Goal: Browse casually: Explore the website without a specific task or goal

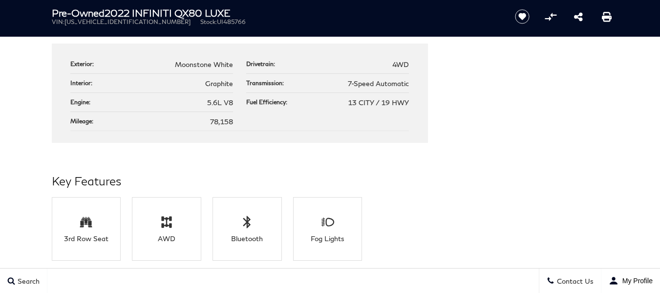
scroll to position [1842, 0]
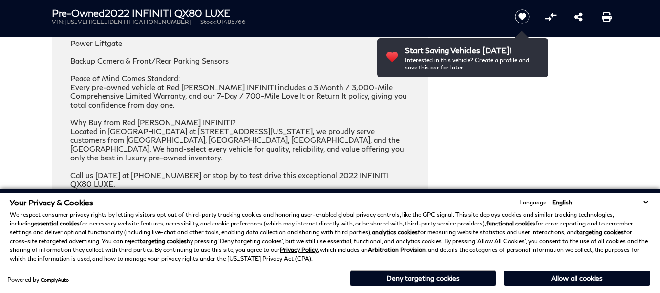
drag, startPoint x: 664, startPoint y: 89, endPoint x: 621, endPoint y: 0, distance: 98.1
click at [621, 0] on html "Ringing Phone Icon Sales : Call sales Phone Number [PHONE_NUMBER] Service : [PH…" at bounding box center [330, 120] width 660 height 3925
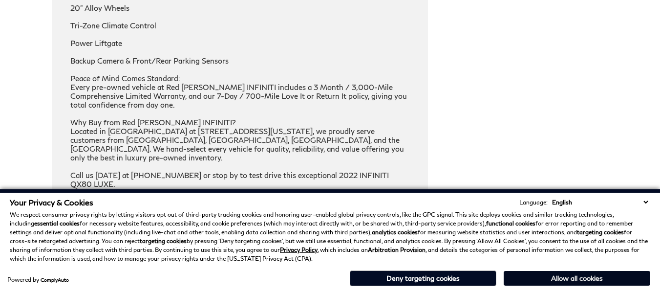
scroll to position [0, 0]
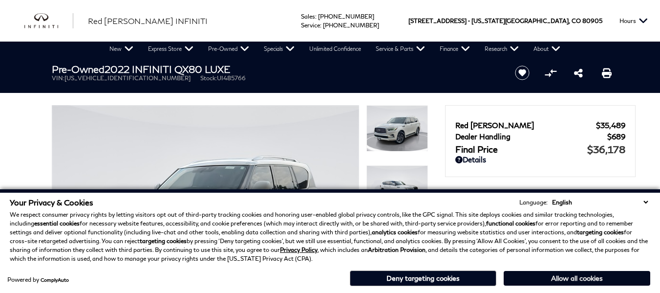
click at [547, 273] on button "Allow all cookies" at bounding box center [577, 278] width 147 height 15
click at [547, 273] on link "Contact Us" at bounding box center [570, 280] width 63 height 24
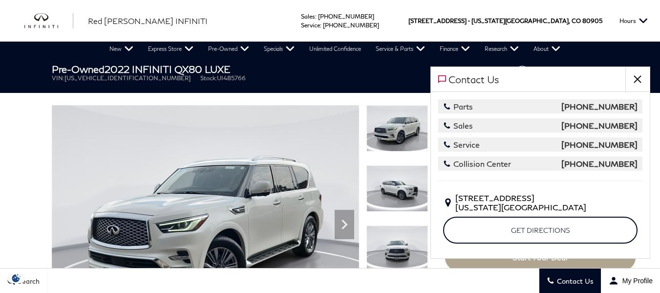
click at [260, 221] on img at bounding box center [205, 220] width 307 height 231
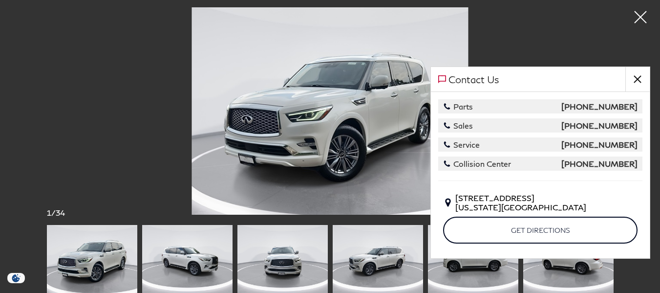
click at [260, 221] on img at bounding box center [205, 220] width 307 height 231
click at [638, 77] on button "close" at bounding box center [638, 79] width 24 height 24
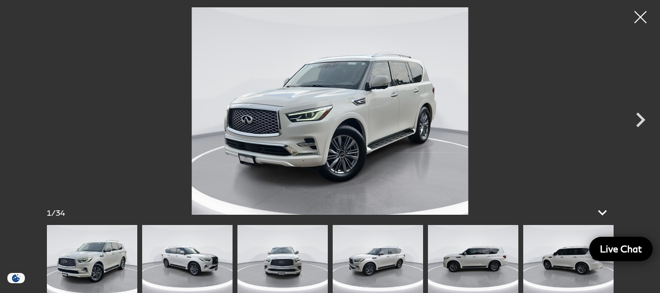
click at [354, 279] on img at bounding box center [378, 259] width 90 height 68
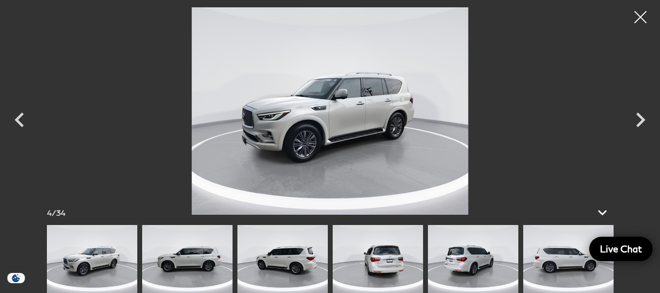
click at [379, 249] on img at bounding box center [378, 259] width 90 height 68
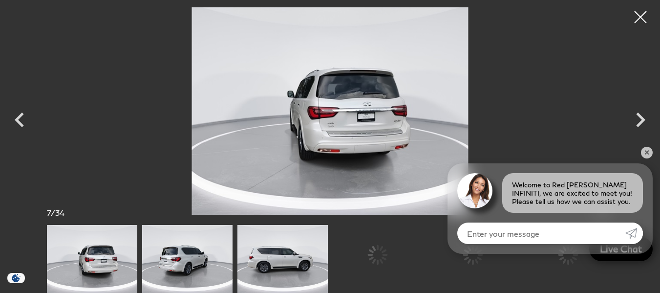
click at [379, 249] on div at bounding box center [378, 255] width 90 height 60
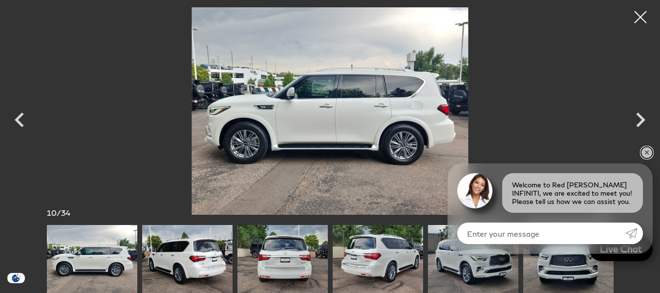
click at [646, 151] on link "✕" at bounding box center [647, 153] width 12 height 12
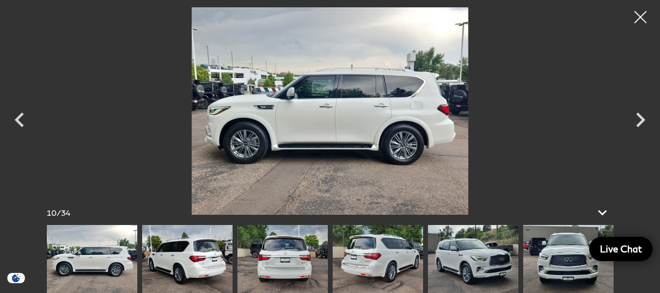
click at [570, 260] on img at bounding box center [568, 259] width 90 height 68
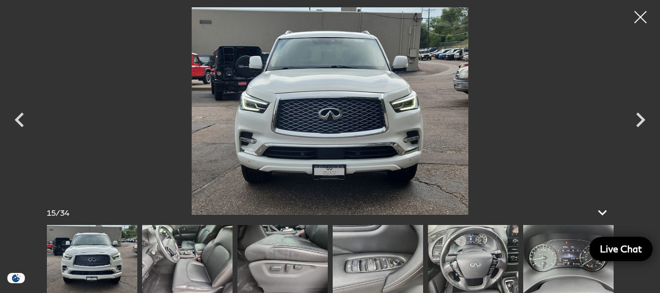
click at [570, 260] on img at bounding box center [568, 259] width 90 height 68
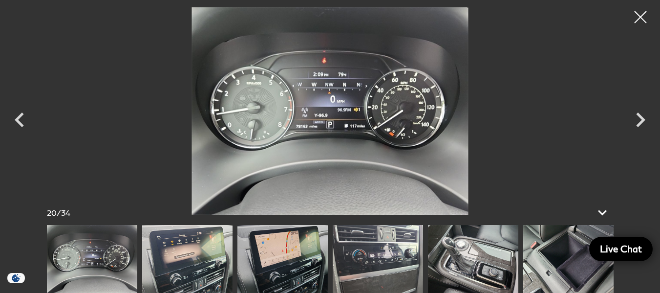
click at [570, 260] on img at bounding box center [568, 259] width 90 height 68
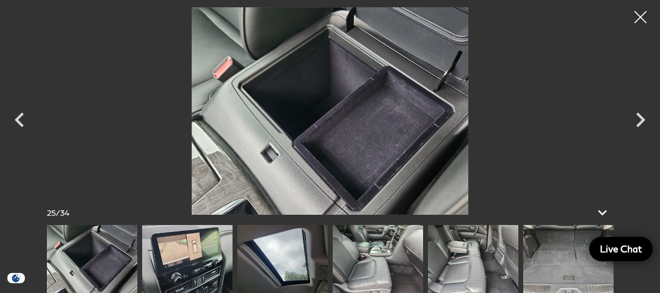
click at [570, 260] on img at bounding box center [568, 259] width 90 height 68
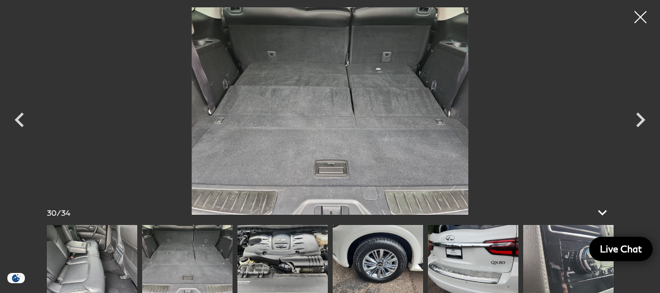
click at [570, 260] on img at bounding box center [568, 259] width 90 height 68
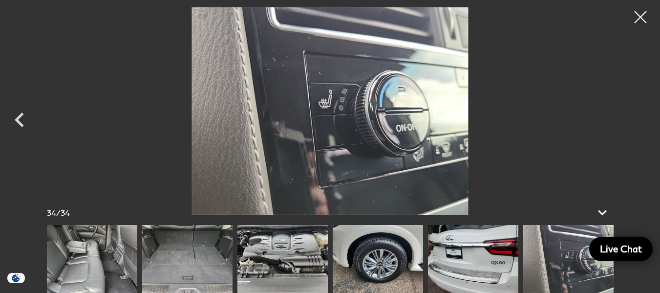
click at [570, 260] on img at bounding box center [568, 259] width 90 height 68
click at [493, 268] on img at bounding box center [473, 259] width 90 height 68
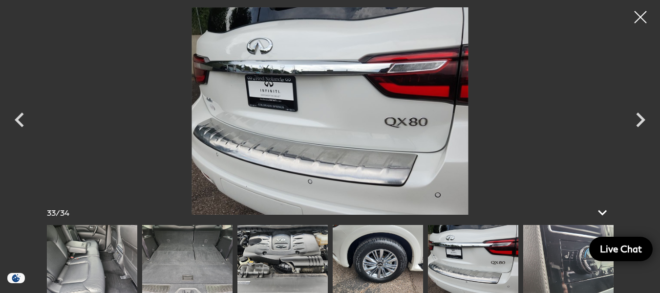
click at [416, 278] on img at bounding box center [378, 259] width 90 height 68
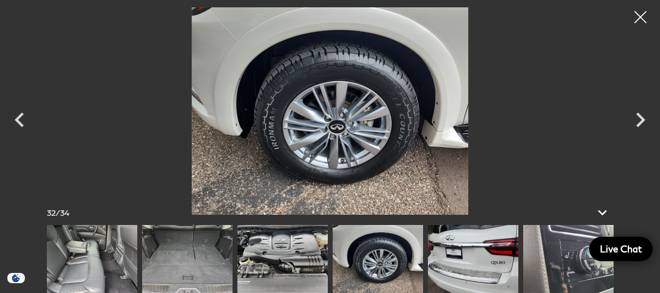
click at [296, 276] on img at bounding box center [282, 259] width 90 height 68
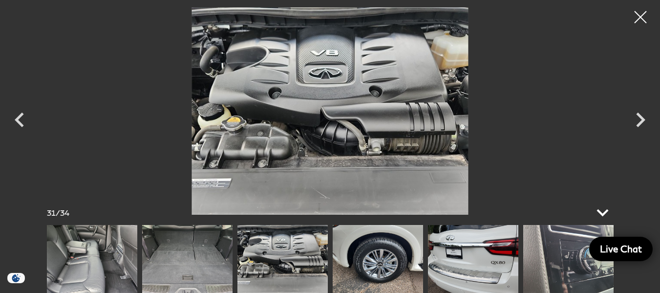
click at [606, 213] on icon at bounding box center [603, 212] width 12 height 7
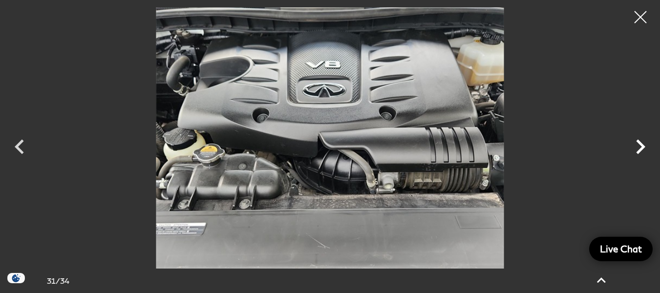
click at [639, 138] on icon "Next" at bounding box center [640, 146] width 29 height 29
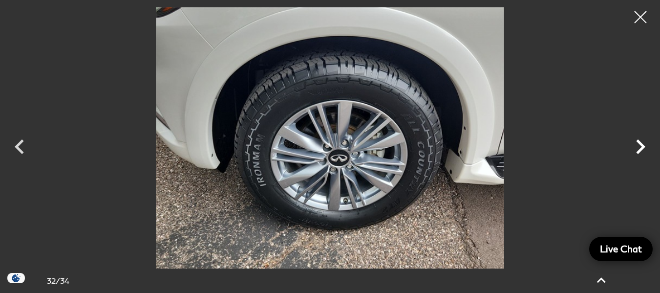
click at [639, 138] on icon "Next" at bounding box center [640, 146] width 29 height 29
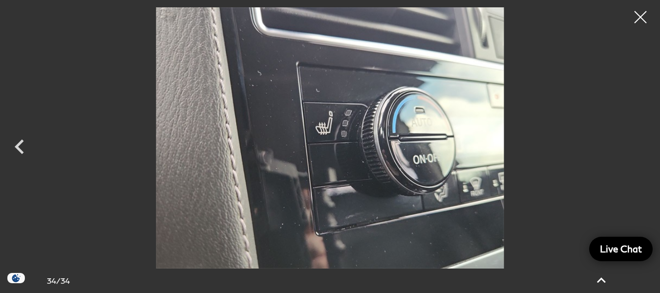
click at [639, 138] on div at bounding box center [330, 137] width 660 height 261
click at [638, 21] on div at bounding box center [641, 17] width 26 height 26
click at [638, 21] on button "Hours" at bounding box center [634, 21] width 38 height 42
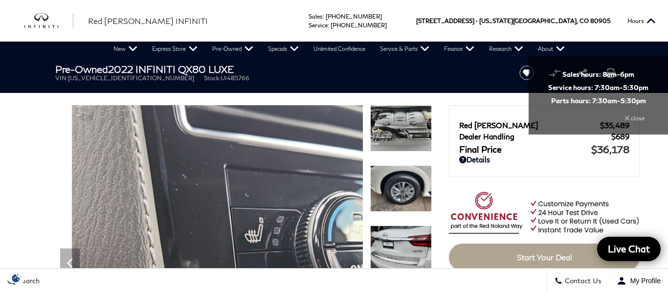
click at [393, 132] on img at bounding box center [401, 128] width 62 height 46
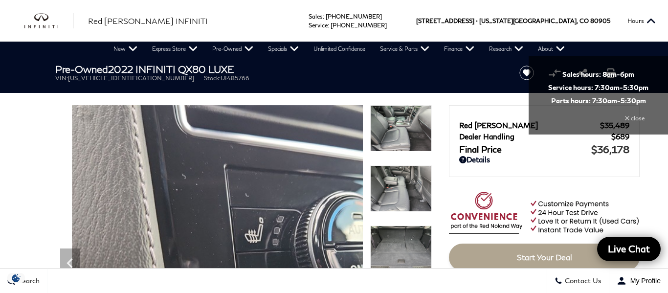
click at [391, 120] on img at bounding box center [401, 128] width 62 height 46
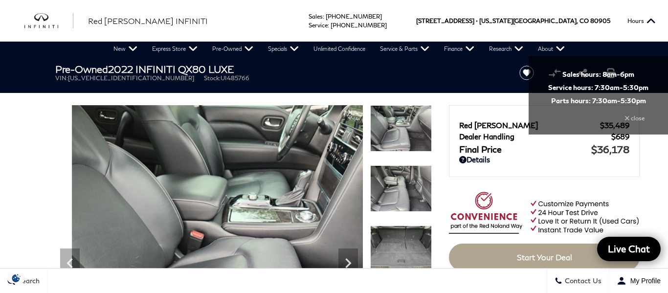
click at [401, 178] on img at bounding box center [401, 188] width 62 height 46
click at [401, 178] on div at bounding box center [401, 195] width 62 height 60
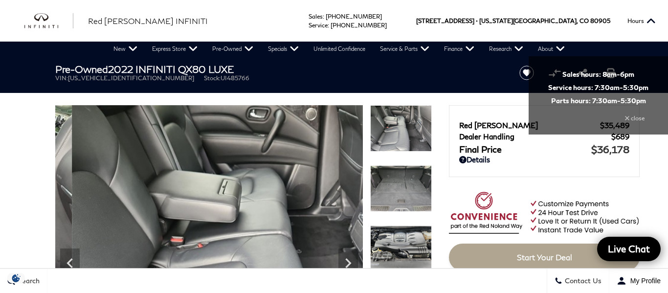
click at [401, 190] on img at bounding box center [401, 188] width 62 height 46
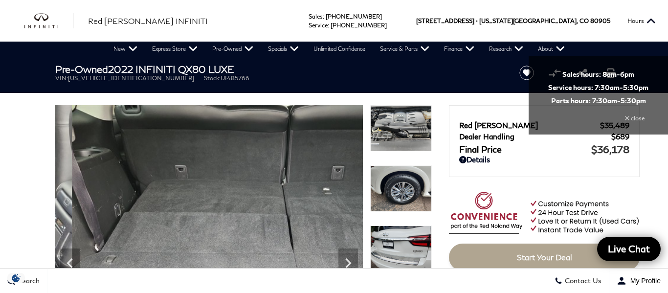
click at [401, 190] on img at bounding box center [401, 188] width 62 height 46
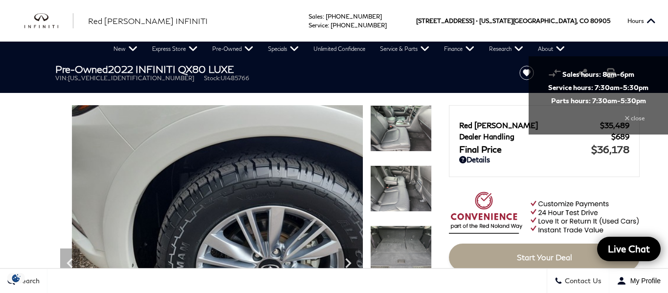
click at [420, 189] on img at bounding box center [401, 188] width 62 height 46
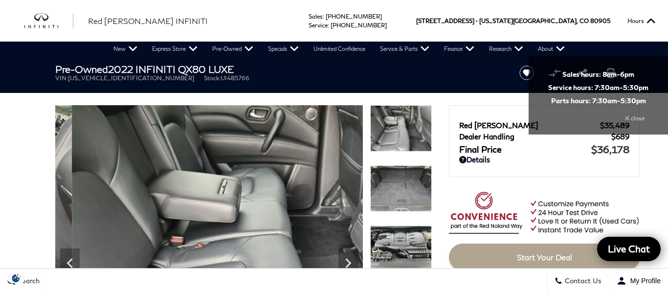
click at [380, 123] on img at bounding box center [401, 128] width 62 height 46
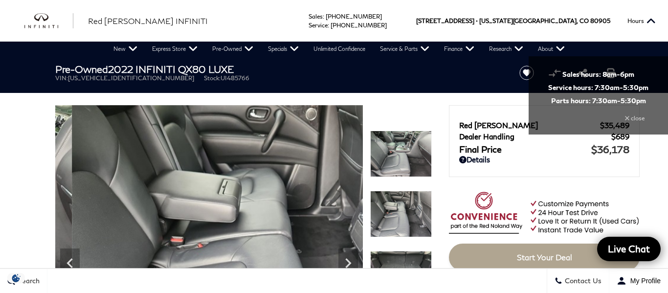
click at [393, 208] on img at bounding box center [401, 214] width 62 height 46
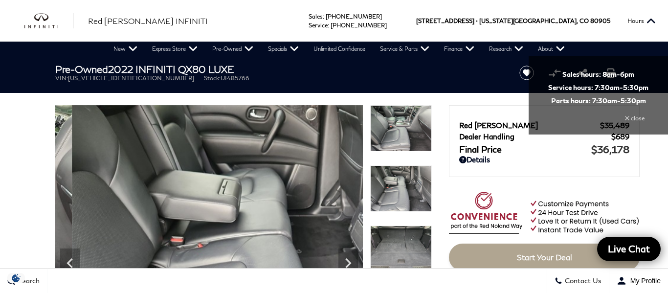
click at [389, 139] on img at bounding box center [401, 128] width 62 height 46
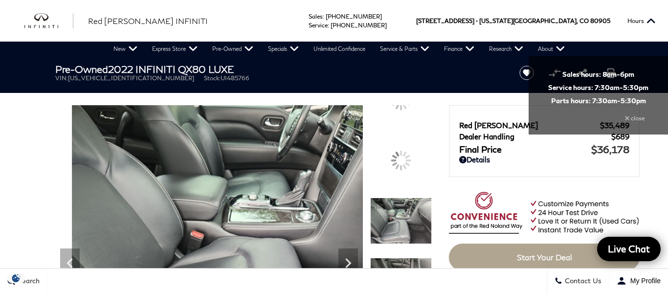
click at [397, 239] on img at bounding box center [401, 220] width 62 height 46
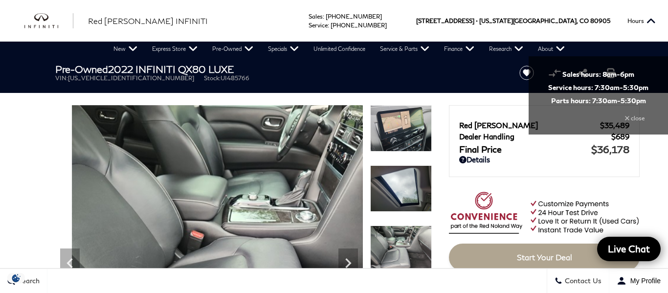
click at [384, 168] on img at bounding box center [401, 188] width 62 height 46
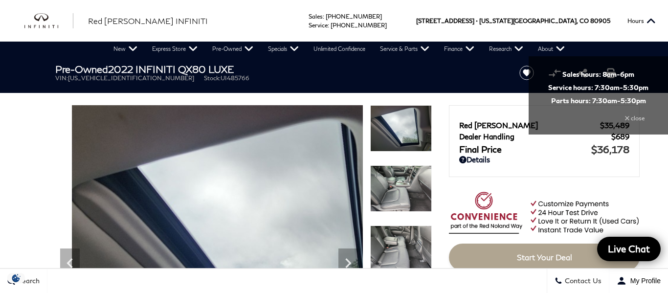
click at [384, 168] on img at bounding box center [401, 188] width 62 height 46
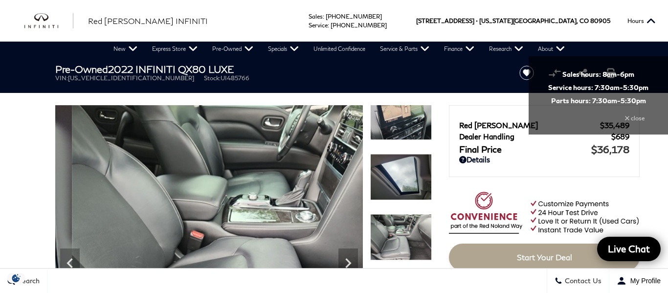
click at [391, 230] on img at bounding box center [401, 237] width 62 height 46
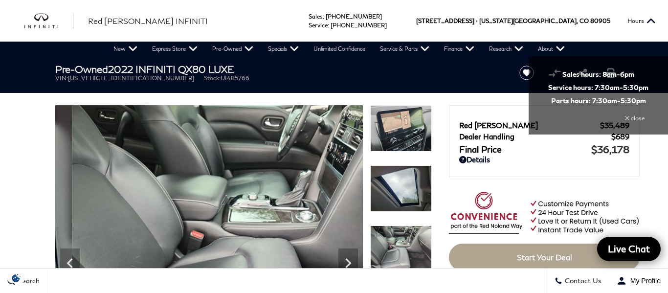
click at [392, 128] on img at bounding box center [401, 128] width 62 height 46
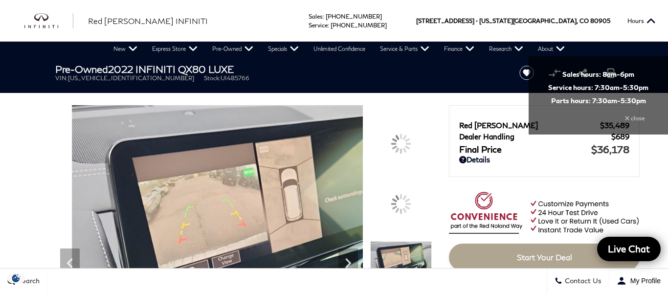
click at [411, 264] on img at bounding box center [401, 264] width 62 height 46
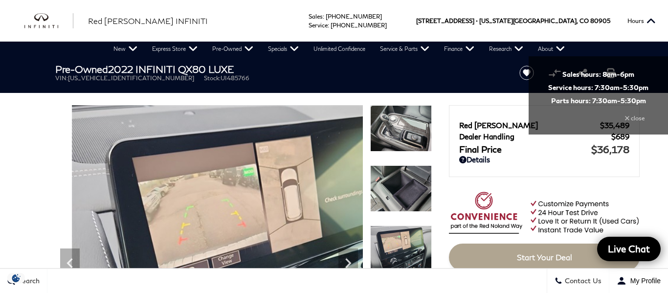
click at [397, 182] on img at bounding box center [401, 188] width 62 height 46
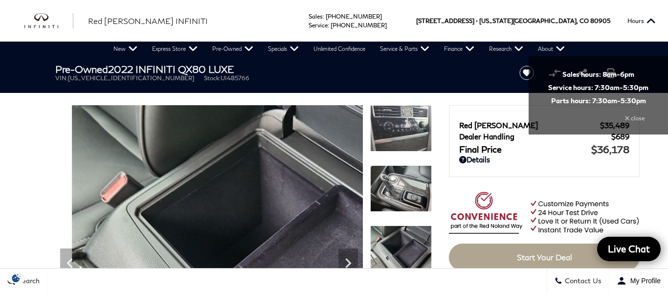
click at [391, 179] on img at bounding box center [401, 188] width 62 height 46
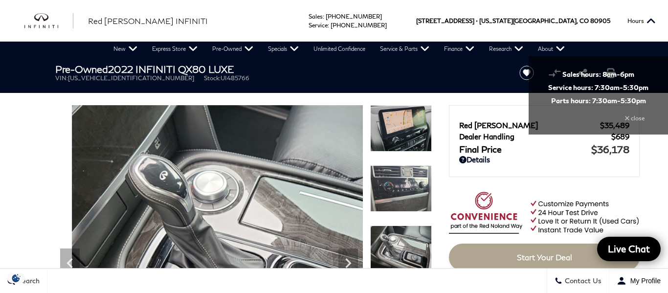
click at [393, 196] on img at bounding box center [401, 188] width 62 height 46
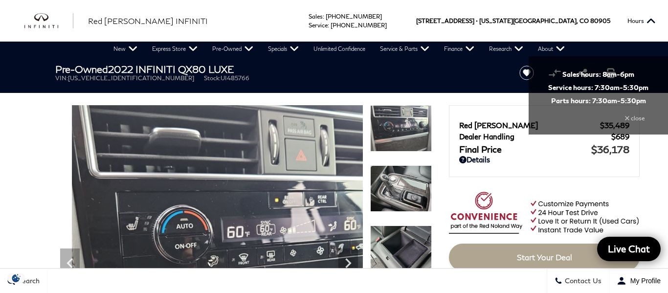
click at [393, 196] on img at bounding box center [401, 188] width 62 height 46
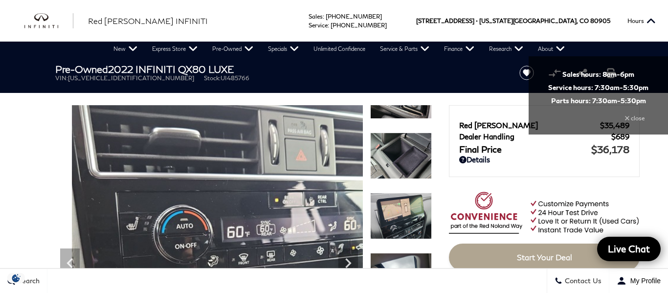
click at [386, 164] on img at bounding box center [401, 155] width 62 height 46
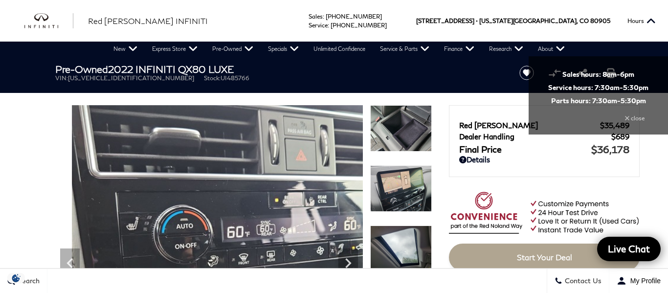
click at [386, 164] on div at bounding box center [401, 135] width 62 height 60
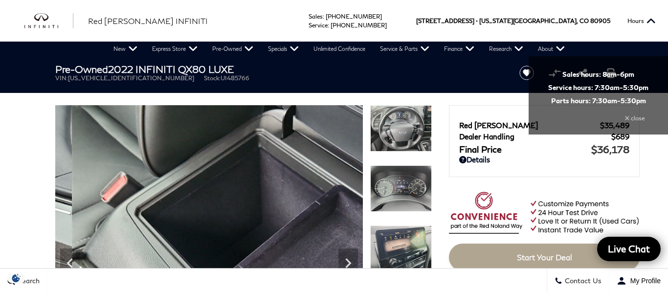
click at [406, 181] on img at bounding box center [401, 188] width 62 height 46
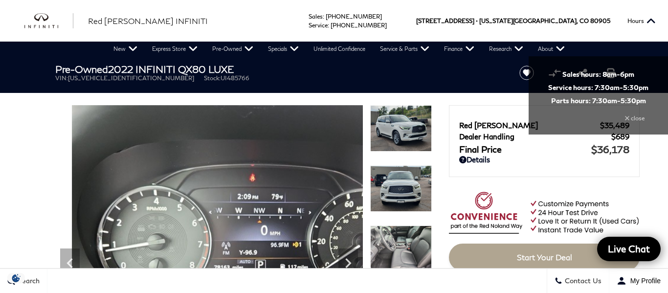
click at [391, 129] on img at bounding box center [401, 128] width 62 height 46
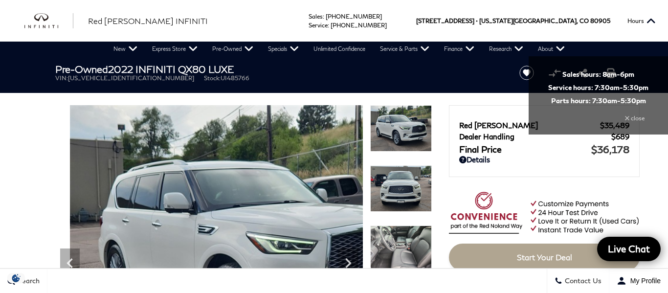
click at [282, 142] on img at bounding box center [258, 246] width 410 height 282
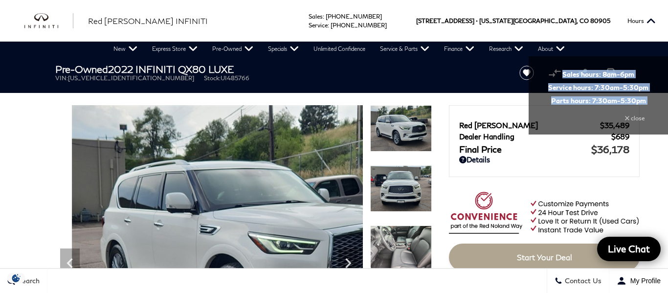
drag, startPoint x: 667, startPoint y: 46, endPoint x: 667, endPoint y: 118, distance: 71.8
click at [660, 40] on header "Ringing Phone Icon Sales : Call sales Phone Number [PHONE_NUMBER] Service : Cal…" at bounding box center [334, 20] width 668 height 40
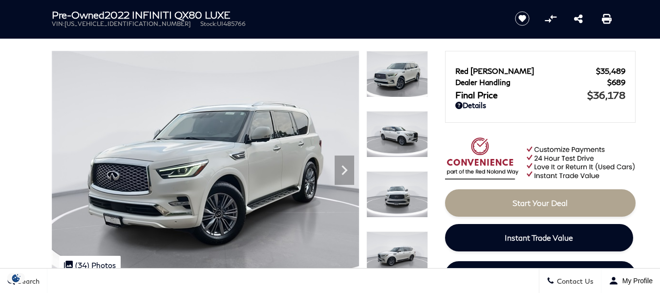
scroll to position [47, 0]
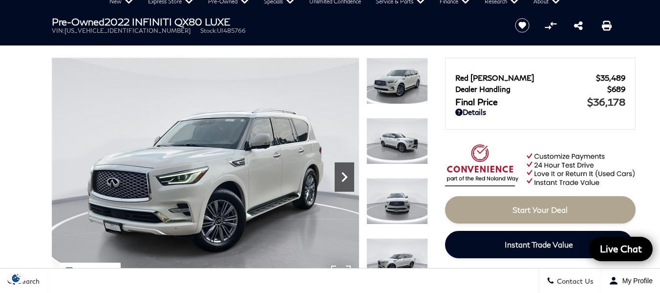
click at [348, 181] on icon "Next" at bounding box center [345, 177] width 20 height 20
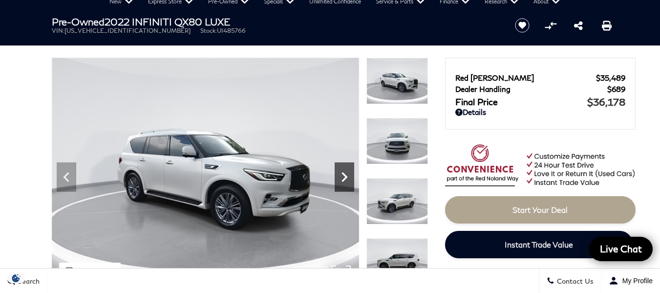
click at [348, 181] on icon "Next" at bounding box center [345, 177] width 20 height 20
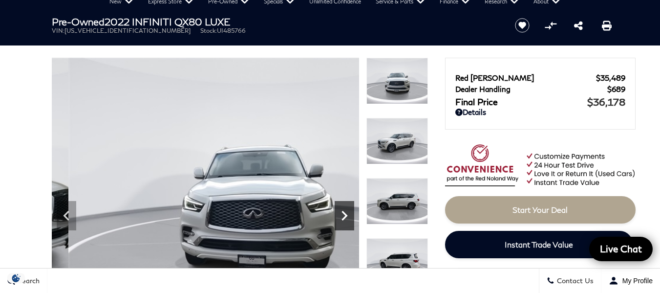
scroll to position [0, 0]
click at [348, 216] on icon "Next" at bounding box center [345, 216] width 20 height 20
